Goal: Communication & Community: Answer question/provide support

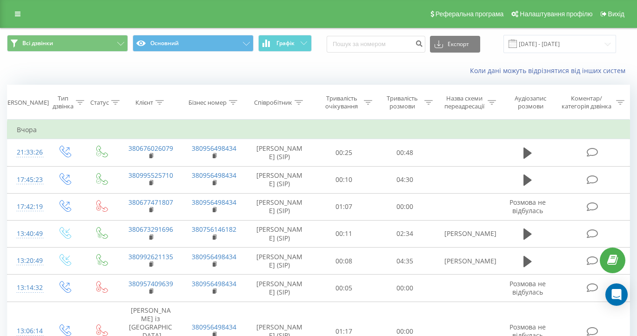
click at [613, 294] on icon "Open Intercom Messenger" at bounding box center [616, 294] width 10 height 11
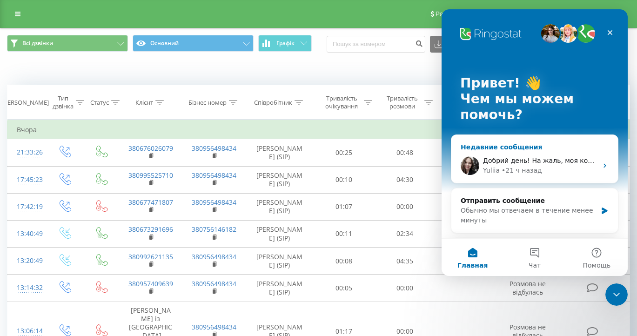
click at [564, 165] on div "Добрий день! На жаль, моя колега не може вам зараз відповісти, оскільки ненадов…" at bounding box center [540, 161] width 114 height 10
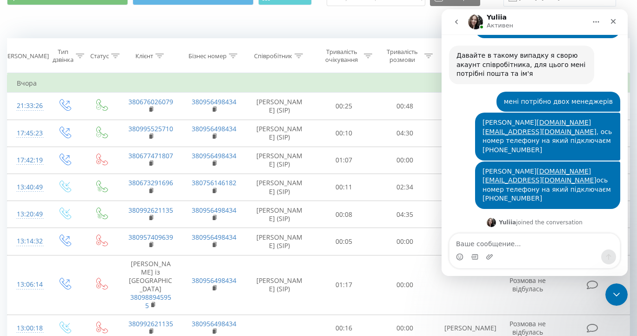
scroll to position [73, 0]
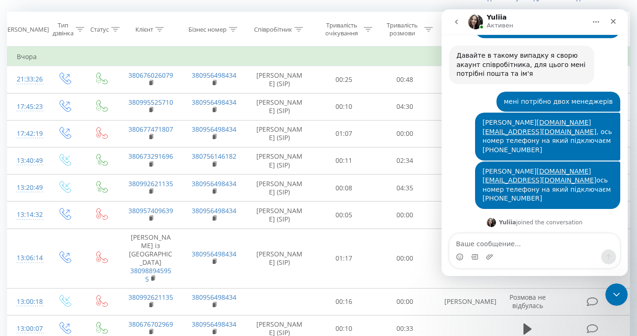
click at [498, 250] on div "Мессенджер Intercom" at bounding box center [534, 256] width 170 height 15
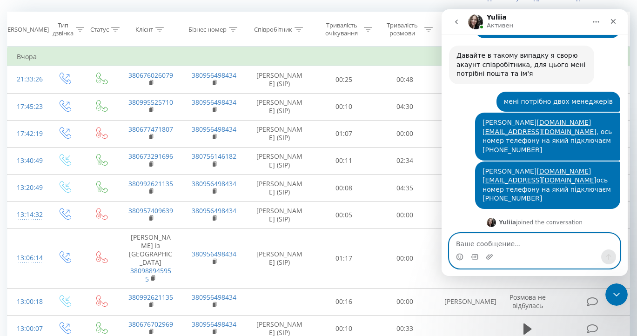
click at [498, 239] on textarea "Ваше сообщение..." at bounding box center [534, 241] width 170 height 16
type textarea "D"
type textarea "Вітаю!"
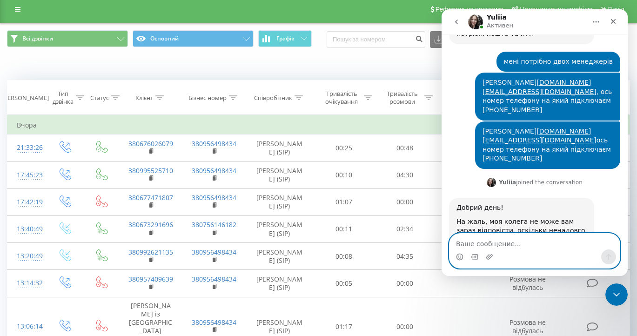
scroll to position [0, 0]
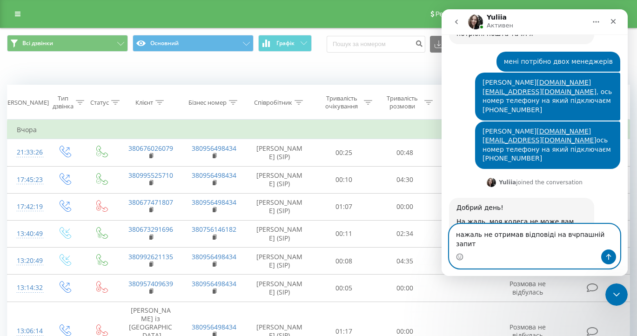
click at [567, 245] on textarea "нажаль не отримав відповіді на вчрпашній запит" at bounding box center [534, 236] width 170 height 25
type textarea "нажаль не отримав відповіді на вчорашній запит"
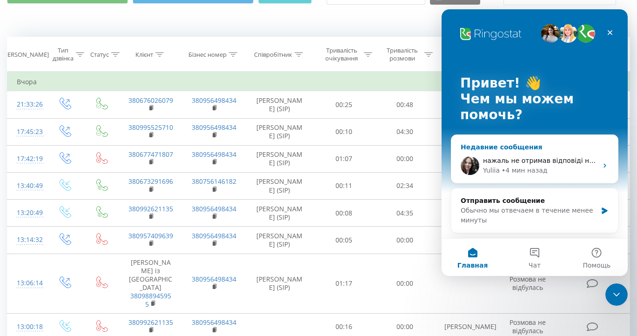
click at [517, 160] on span "нажаль не отримав відповіді на вчорашній запит" at bounding box center [568, 160] width 170 height 7
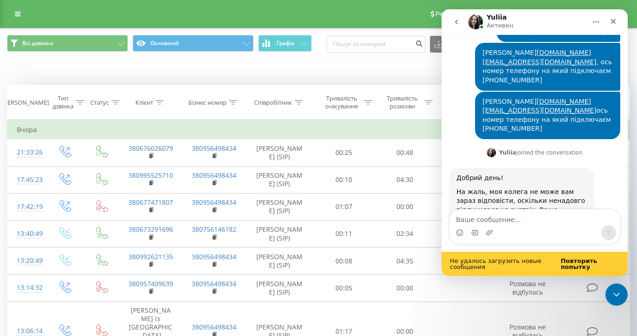
scroll to position [1122, 0]
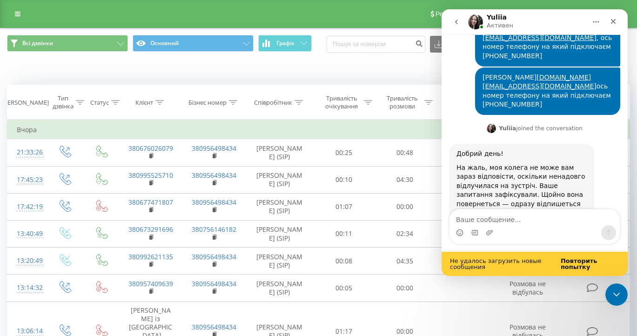
click at [580, 265] on b "Повторить попытку" at bounding box center [578, 263] width 37 height 13
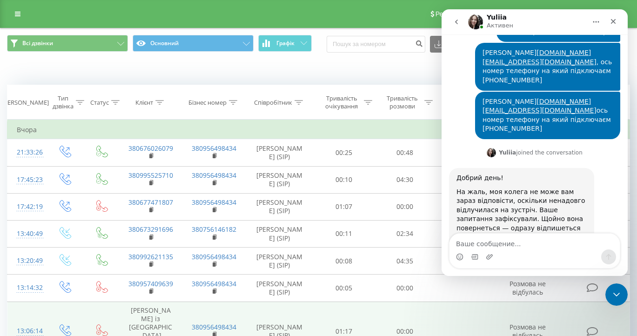
scroll to position [0, 0]
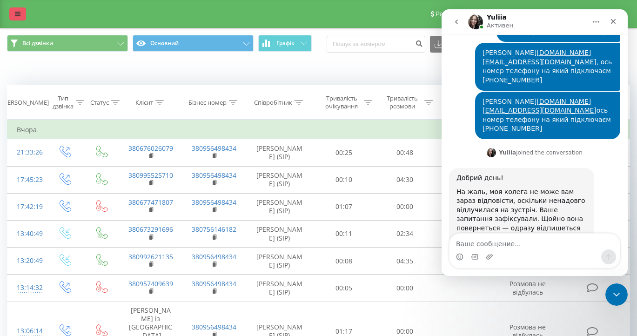
click at [18, 22] on div "Реферальна програма Налаштування профілю Вихід" at bounding box center [318, 14] width 637 height 28
click at [20, 16] on icon at bounding box center [18, 14] width 6 height 7
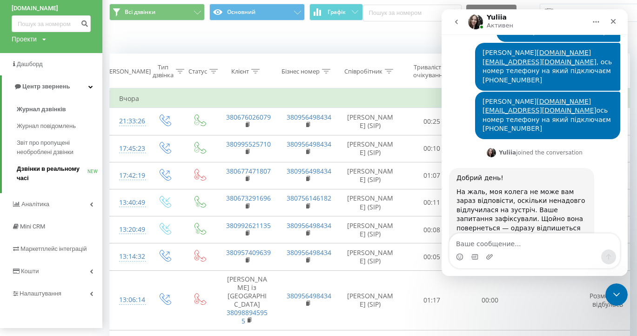
scroll to position [34, 0]
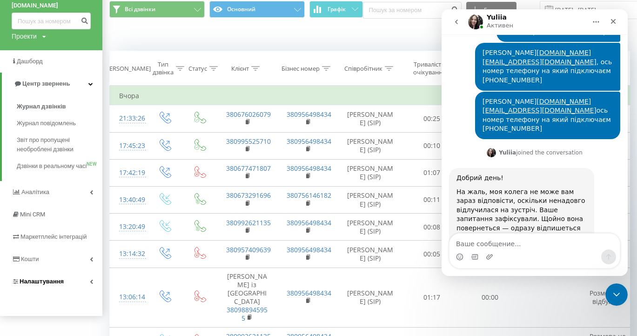
click at [36, 284] on span "Налаштування" at bounding box center [42, 281] width 44 height 7
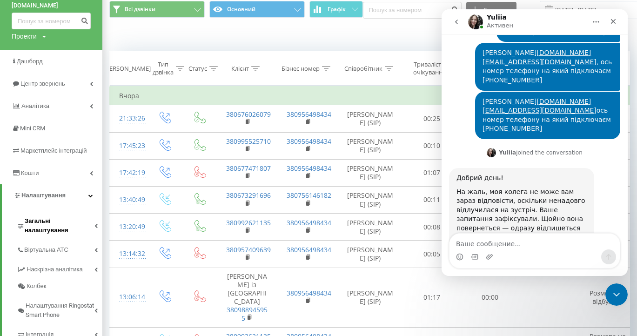
click at [48, 219] on span "Загальні налаштування" at bounding box center [60, 225] width 70 height 19
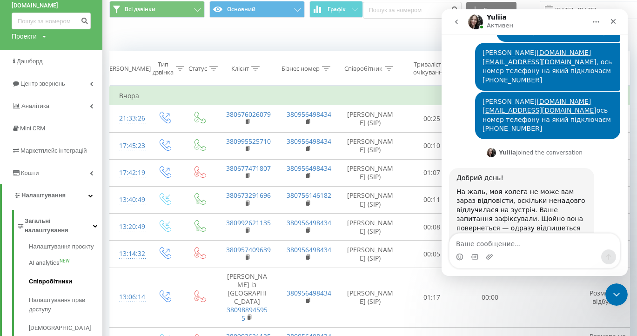
click at [44, 277] on span "Співробітники" at bounding box center [50, 281] width 43 height 9
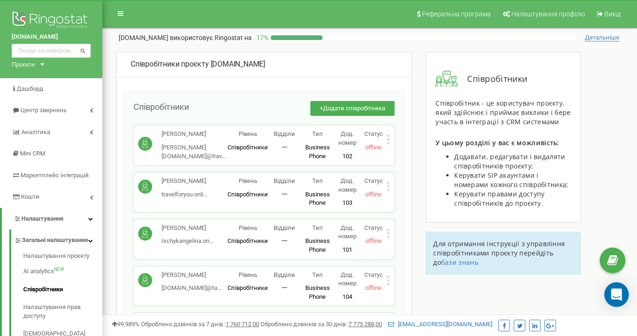
click at [616, 293] on icon "Open Intercom Messenger" at bounding box center [616, 294] width 11 height 12
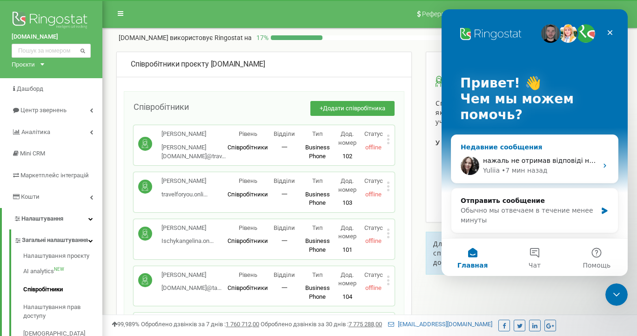
click at [558, 158] on span "нажаль не отримав відповіді на вчорашній запит" at bounding box center [568, 160] width 170 height 7
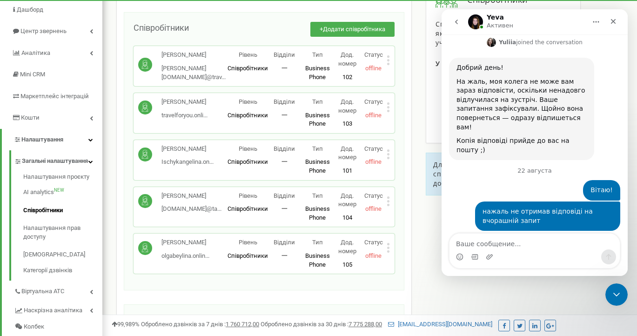
scroll to position [1266, 0]
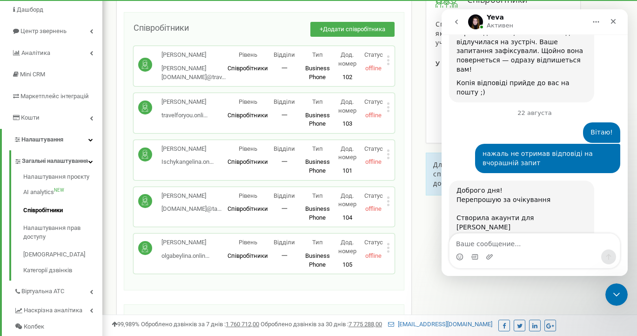
click at [493, 244] on textarea "Ваше сообщение..." at bounding box center [534, 241] width 170 height 16
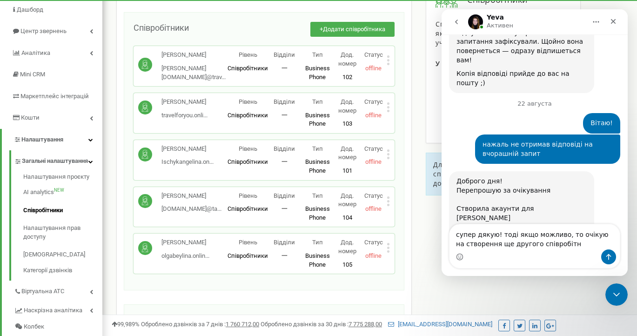
type textarea "супер дякую! тоді якщо можливо, то очікую на створення ще другого співробітника"
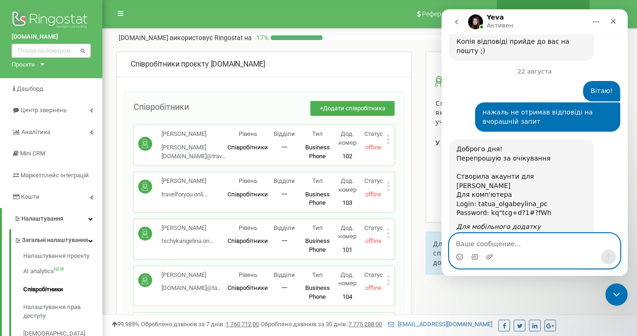
scroll to position [1347, 0]
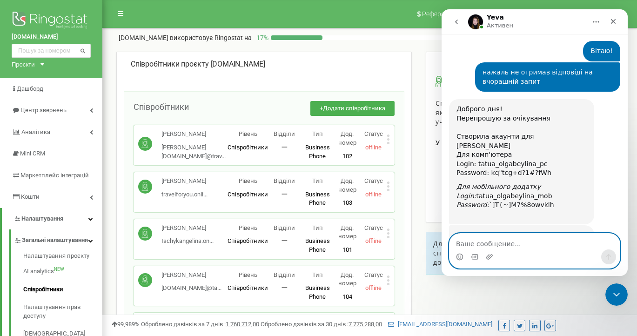
click at [509, 244] on textarea "Ваше сообщение..." at bounding box center [534, 241] width 170 height 16
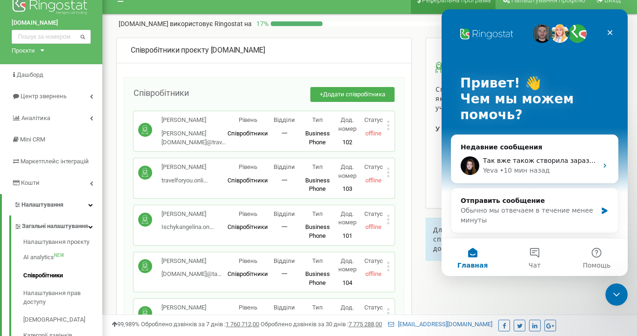
scroll to position [0, 0]
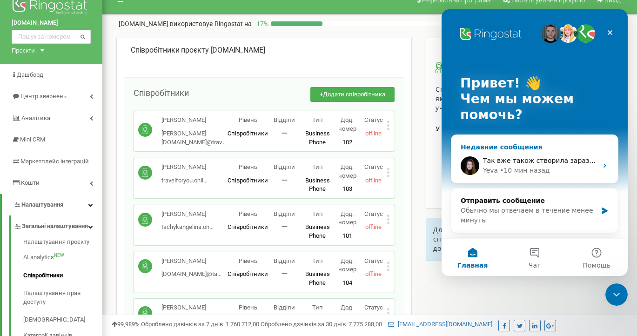
click at [536, 157] on span "Так вже також створила зараз надішлю дані😊" at bounding box center [564, 160] width 162 height 7
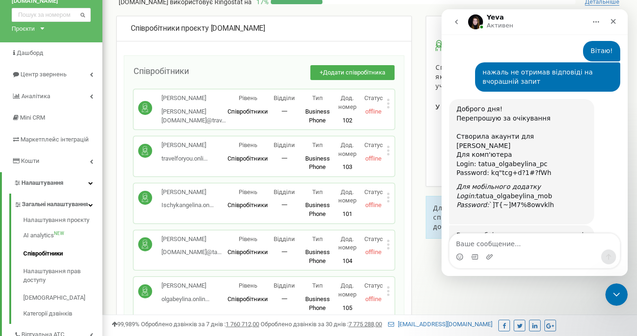
scroll to position [48, 0]
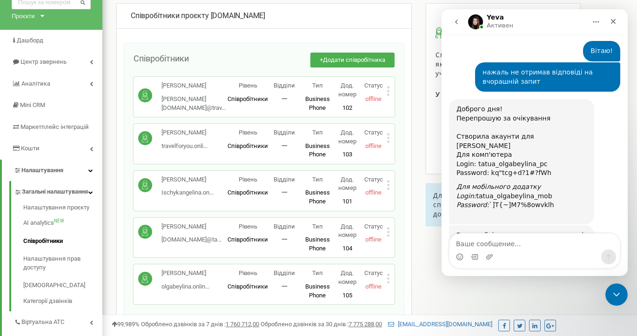
click at [506, 245] on textarea "Ваше сообщение..." at bounding box center [534, 241] width 170 height 16
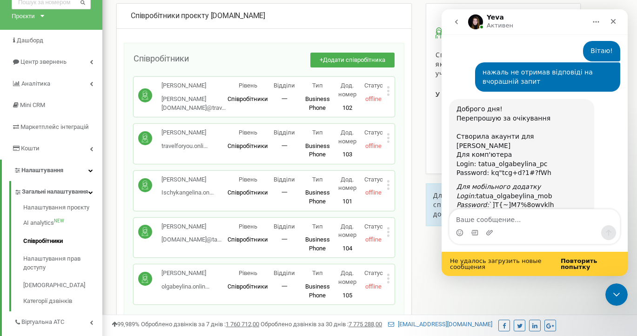
scroll to position [1371, 0]
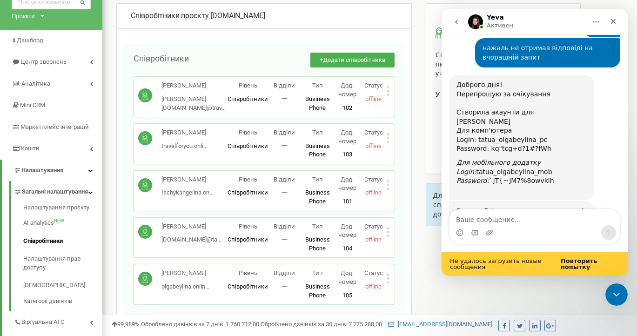
click at [570, 264] on b "Повторить попытку" at bounding box center [578, 263] width 37 height 13
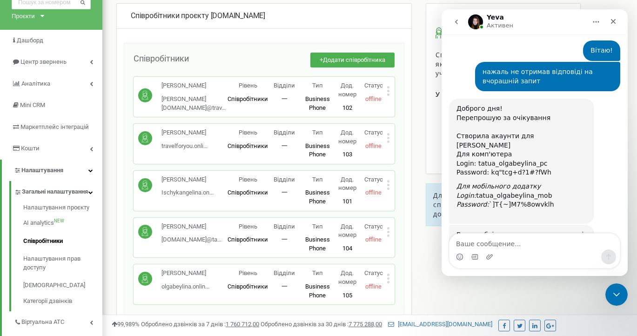
scroll to position [1347, 0]
click at [563, 250] on div "Мессенджер Intercom" at bounding box center [534, 256] width 170 height 15
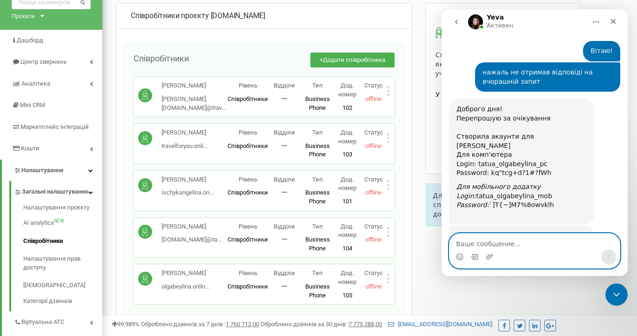
click at [511, 246] on textarea "Ваше сообщение..." at bounding box center [534, 241] width 170 height 16
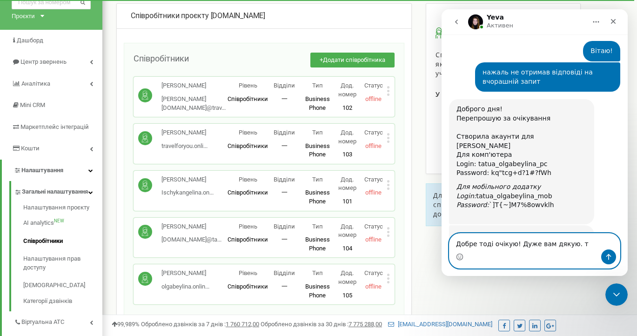
type textarea "Добре тоді очікую! Дуже вам дякую."
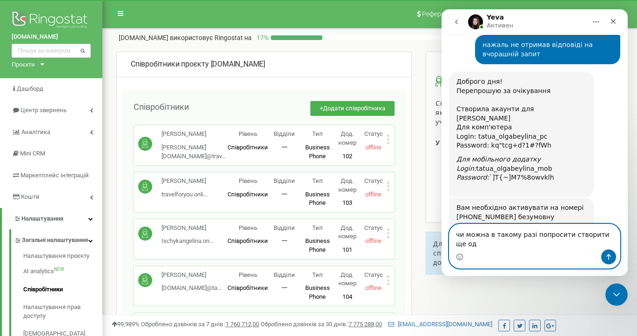
scroll to position [1384, 0]
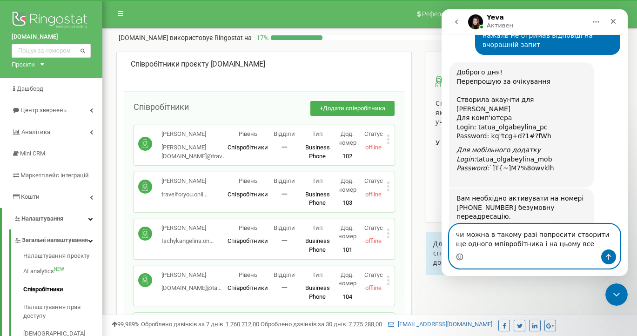
click at [458, 256] on icon "Средство выбора эмодзи" at bounding box center [459, 255] width 3 height 1
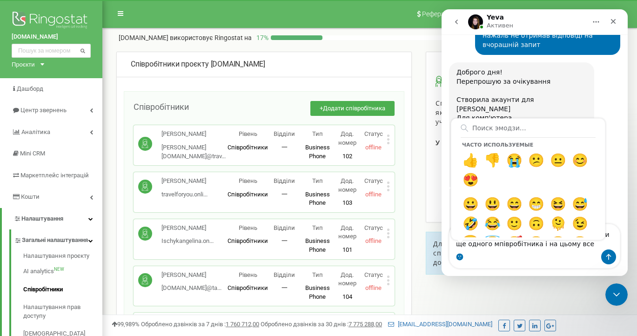
scroll to position [0, 0]
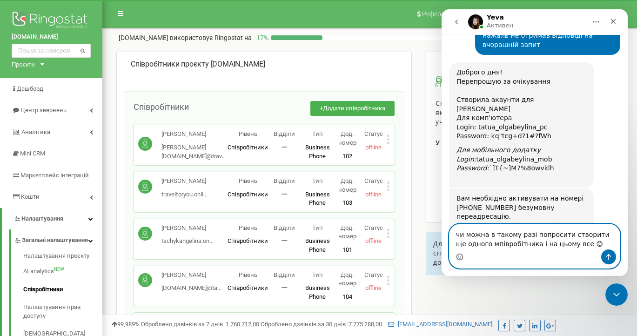
click at [484, 244] on textarea "чи можна в такому разі попросити створити ще одного мпівробітника і на цьому вс…" at bounding box center [534, 236] width 170 height 25
type textarea "чи можна в такому разі попросити створити ще одного співробітника і на цьому вс…"
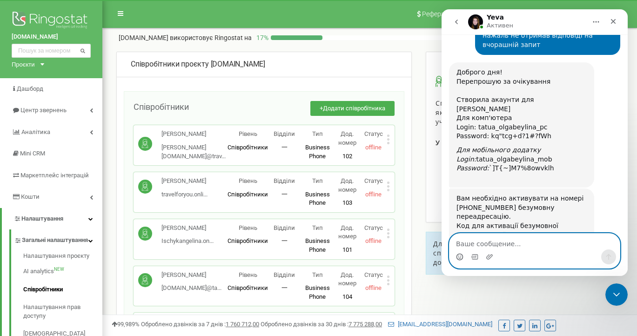
scroll to position [1413, 0]
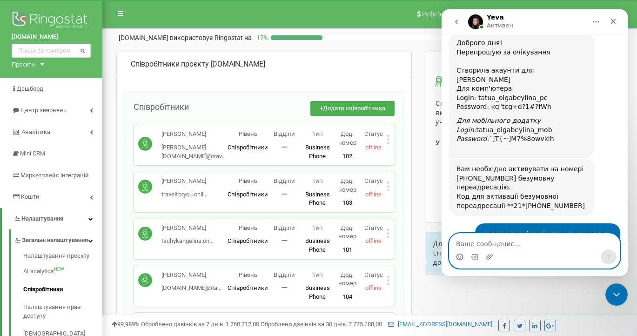
paste textarea "[PERSON_NAME] [DOMAIN_NAME][EMAIL_ADDRESS][DOMAIN_NAME], ось номер телефону на …"
type textarea "[PERSON_NAME] [DOMAIN_NAME][EMAIL_ADDRESS][DOMAIN_NAME], ось номер телефону на …"
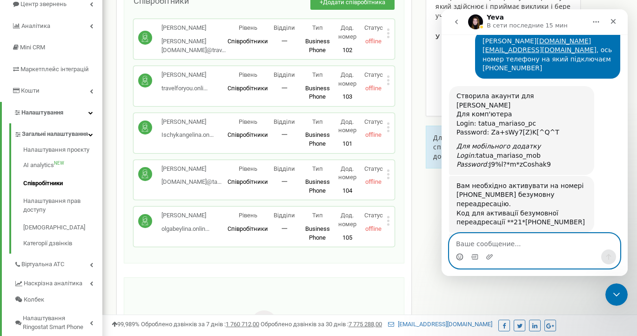
scroll to position [117, 0]
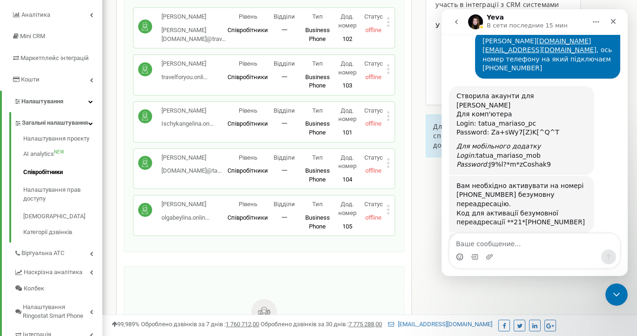
click at [514, 251] on div "Мессенджер Intercom" at bounding box center [534, 256] width 170 height 15
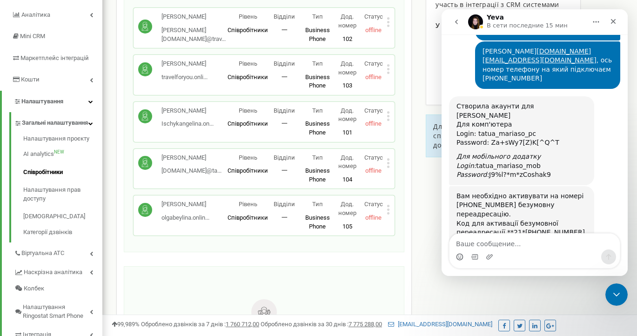
scroll to position [1779, 0]
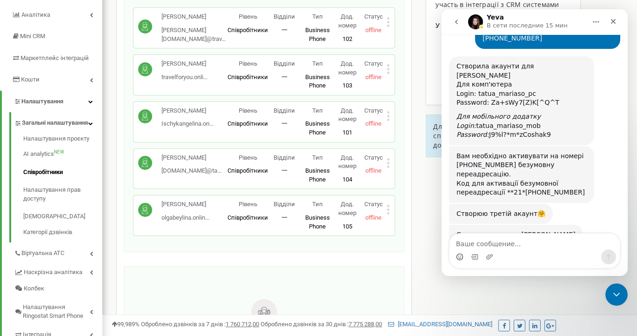
click at [508, 249] on div "Мессенджер Intercom" at bounding box center [534, 256] width 170 height 15
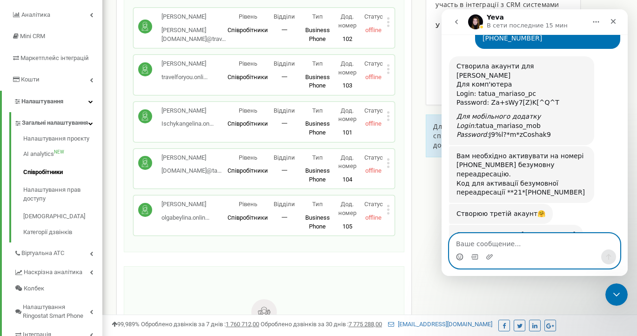
click at [507, 246] on textarea "Ваше сообщение..." at bounding box center [534, 241] width 170 height 16
type textarea "Y"
type textarea "Ні. на цьому все. Дуже вам дякую за підтримку"
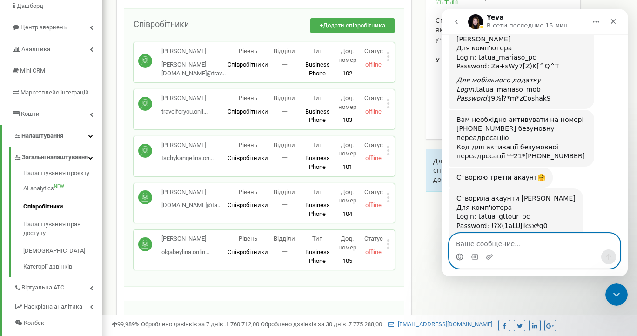
scroll to position [74, 0]
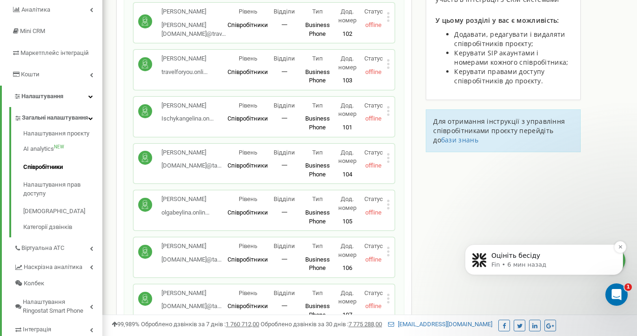
click at [511, 260] on p "Fin • 6 мин назад" at bounding box center [551, 264] width 120 height 8
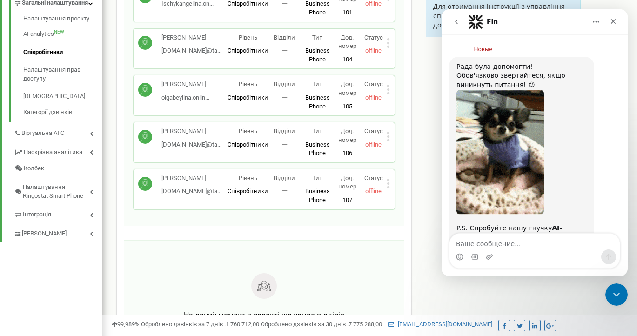
scroll to position [2172, 0]
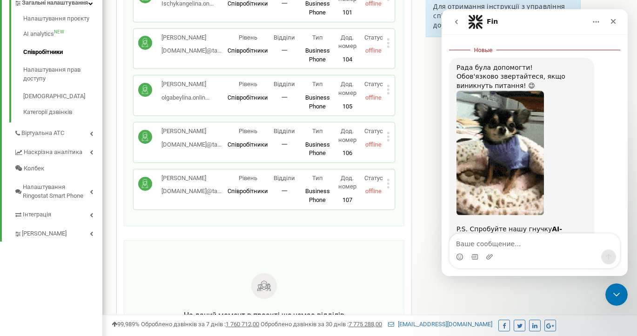
scroll to position [2197, 0]
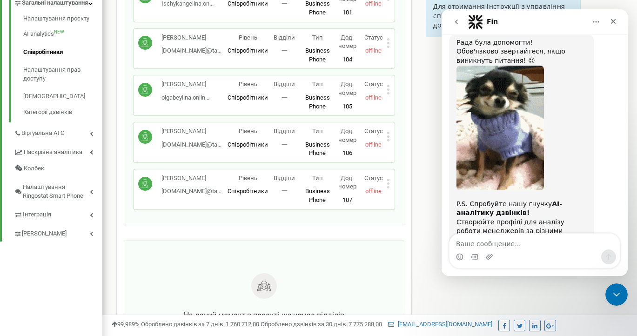
type textarea "все чудово"
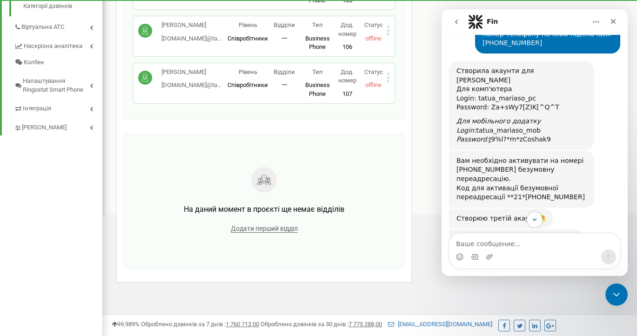
scroll to position [1775, 0]
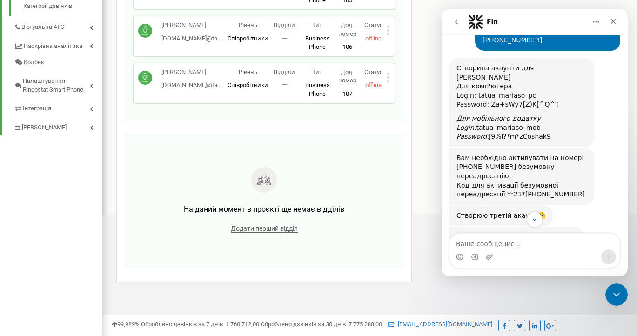
drag, startPoint x: 575, startPoint y: 140, endPoint x: 504, endPoint y: 150, distance: 71.7
click at [504, 312] on div "Вам необхідно активувати на номері +38 095 649 84 56 безумовну переадресацію. К…" at bounding box center [521, 335] width 130 height 46
copy div "+38 095 649 84 56"
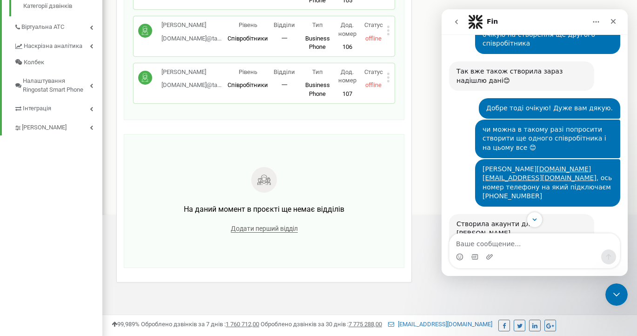
scroll to position [1619, 0]
drag, startPoint x: 574, startPoint y: 142, endPoint x: 502, endPoint y: 151, distance: 73.1
click at [502, 310] on div "Вам необхідно активувати на номері +38 099 303 49 76 75 безумовну переадресацію…" at bounding box center [521, 333] width 130 height 46
copy div "+38 099 303 49 76"
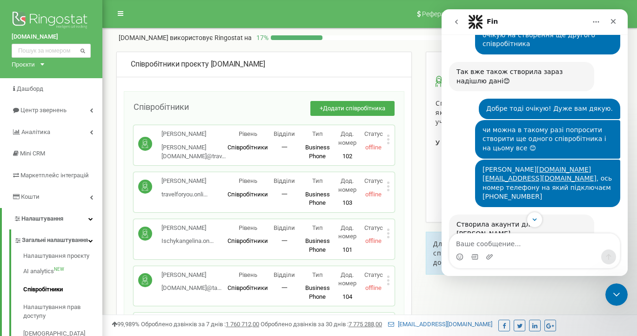
scroll to position [0, 0]
click at [49, 109] on span "Центр звернень" at bounding box center [42, 109] width 45 height 7
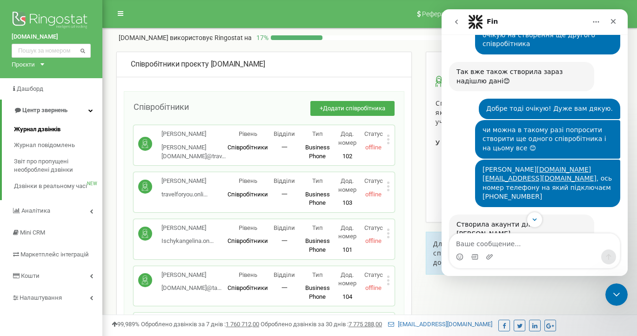
click at [41, 130] on span "Журнал дзвінків" at bounding box center [37, 129] width 46 height 9
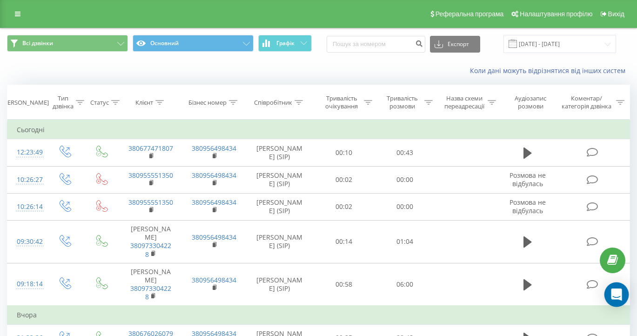
click at [616, 297] on icon "Open Intercom Messenger" at bounding box center [616, 294] width 12 height 12
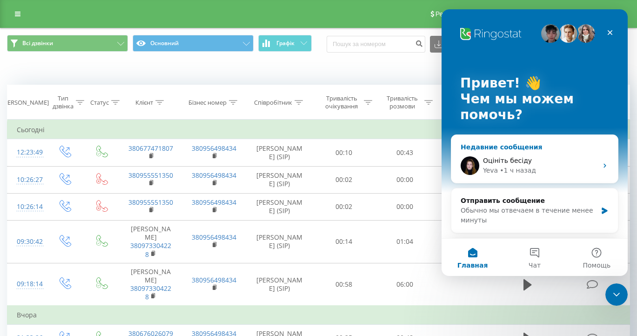
click at [525, 167] on div "• 1 ч назад" at bounding box center [517, 171] width 36 height 10
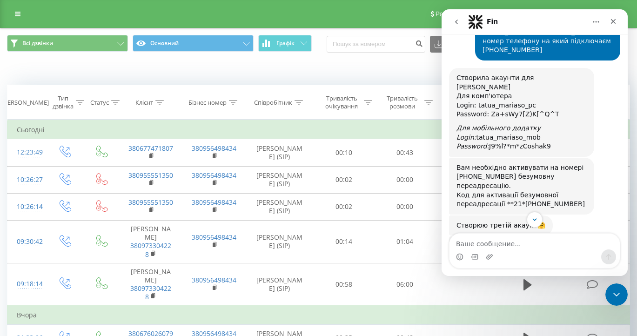
scroll to position [1767, 0]
drag, startPoint x: 546, startPoint y: 99, endPoint x: 456, endPoint y: 92, distance: 90.4
click at [456, 237] on div "Створила акаунти Войтенко Анастасія ﻿Для комп'ютера ﻿Login: tatua_gttour_pc ﻿Pa…" at bounding box center [516, 277] width 134 height 80
click at [541, 284] on div "Для мобільного додатку ﻿​﻿ Login: tatua_gttour_mob ﻿​﻿ Password: 9["AU(^V?=D1vf…" at bounding box center [515, 297] width 119 height 27
drag, startPoint x: 546, startPoint y: 129, endPoint x: 454, endPoint y: 124, distance: 92.7
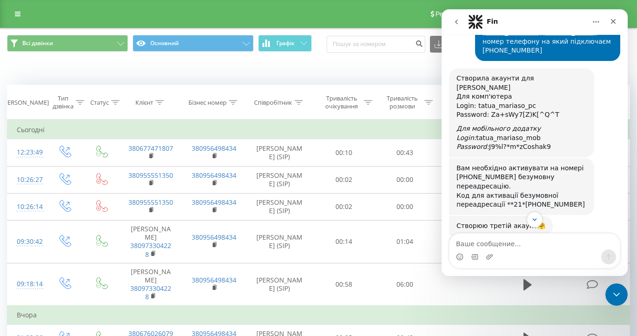
click at [454, 237] on div "Створила акаунти Войтенко Анастасія ﻿Для комп'ютера ﻿Login: tatua_gttour_pc ﻿Pa…" at bounding box center [516, 277] width 134 height 80
copy div "﻿​﻿ Login: tatua_gttour_mob ﻿​﻿ Password: 9["AU(^V?=D1vfs""
drag, startPoint x: 549, startPoint y: 98, endPoint x: 455, endPoint y: 91, distance: 94.7
click at [455, 237] on div "Створила акаунти Войтенко Анастасія ﻿Для комп'ютера ﻿Login: tatua_gttour_pc ﻿Pa…" at bounding box center [516, 277] width 134 height 80
copy div "﻿Login: tatua_gttour_pc ﻿Password: !?X(1aLUJik$x*q0"
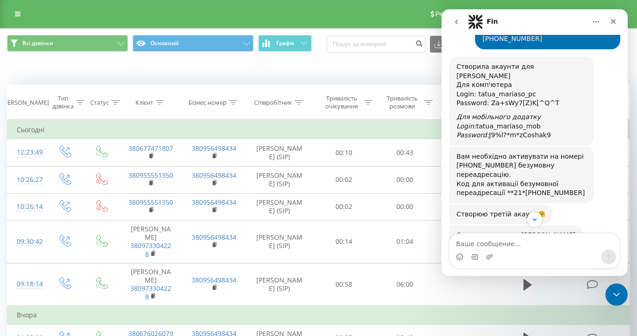
scroll to position [1779, 0]
drag, startPoint x: 574, startPoint y: 139, endPoint x: 502, endPoint y: 148, distance: 73.1
click at [502, 311] on div "Вам необхідно активувати на номері +38 095 649 84 56 безумовну переадресацію. К…" at bounding box center [521, 334] width 130 height 46
copy div "+38 095 649 84 56"
click at [601, 305] on div "Вам необхідно активувати на номері +38 095 649 84 56 безумовну переадресацію. К…" at bounding box center [534, 338] width 171 height 67
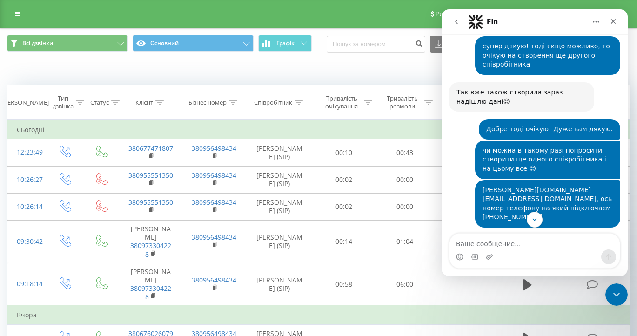
scroll to position [1579, 0]
